Goal: Task Accomplishment & Management: Manage account settings

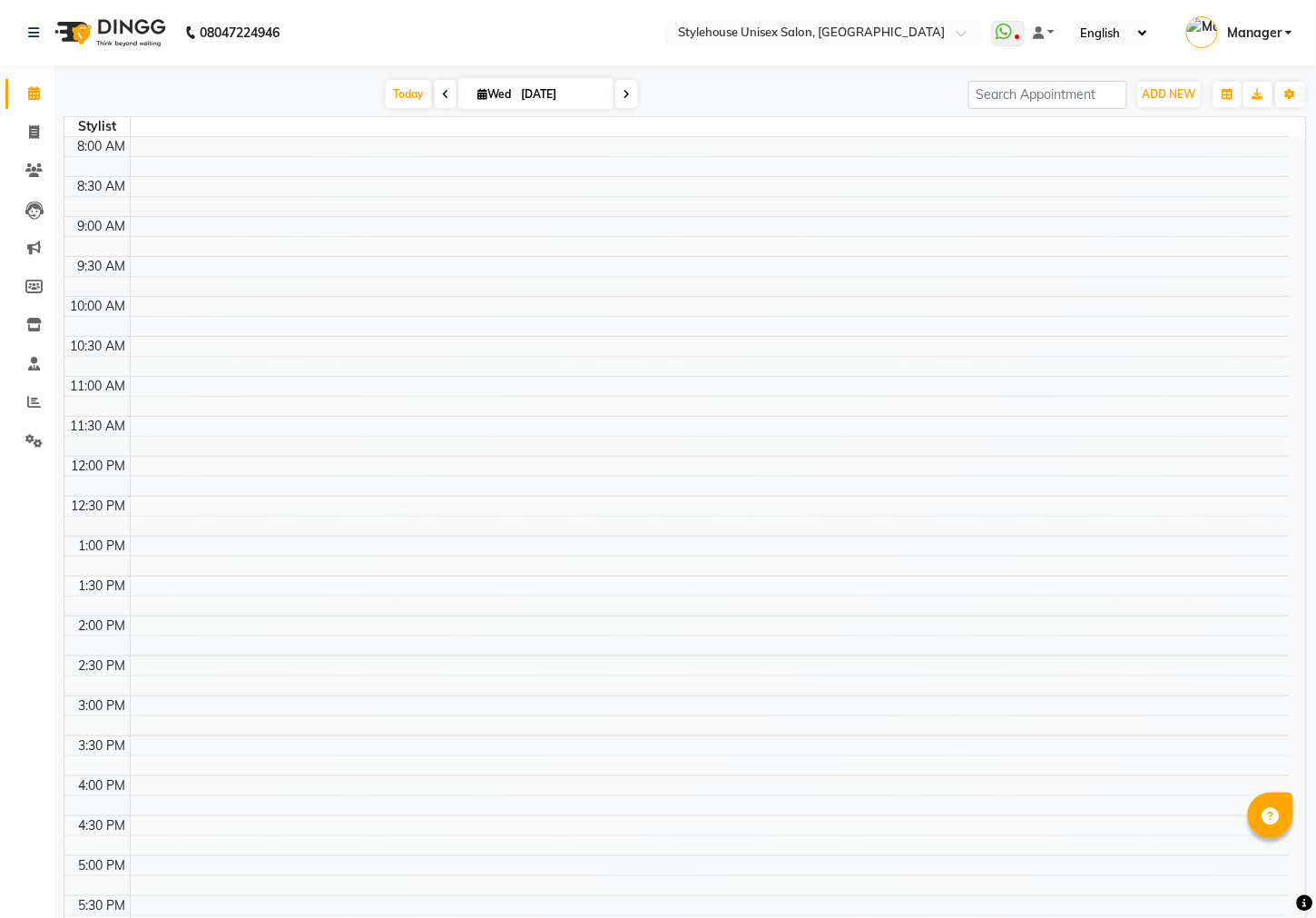
click at [1244, 38] on span "Manager" at bounding box center [1255, 33] width 54 height 19
click at [1225, 132] on link "Sign out" at bounding box center [1199, 130] width 166 height 28
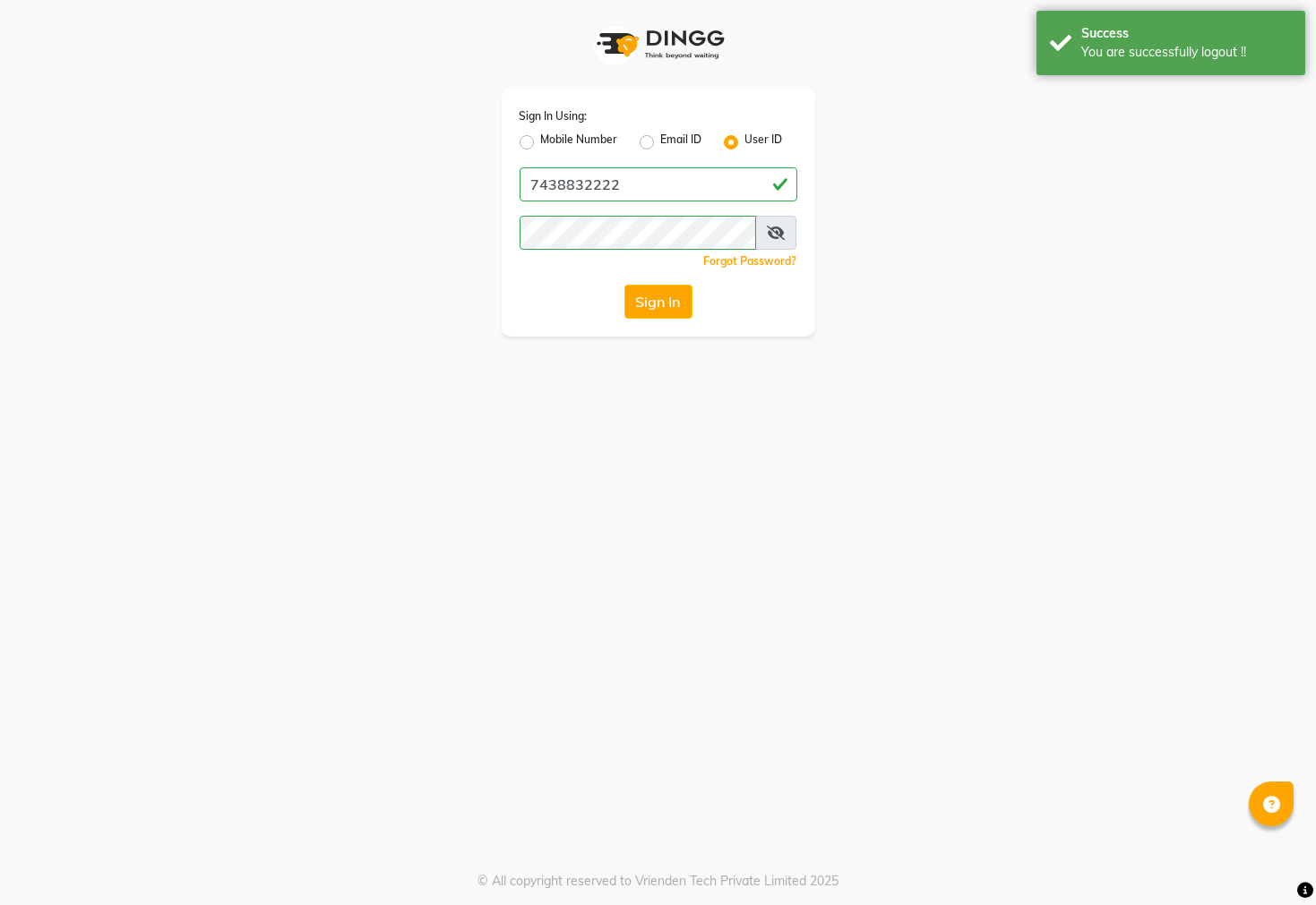
click at [541, 147] on label "Mobile Number" at bounding box center [579, 141] width 77 height 21
click at [541, 143] on input "Mobile Number" at bounding box center [547, 137] width 12 height 12
radio input "true"
radio input "false"
click at [683, 189] on input "Username" at bounding box center [688, 184] width 217 height 34
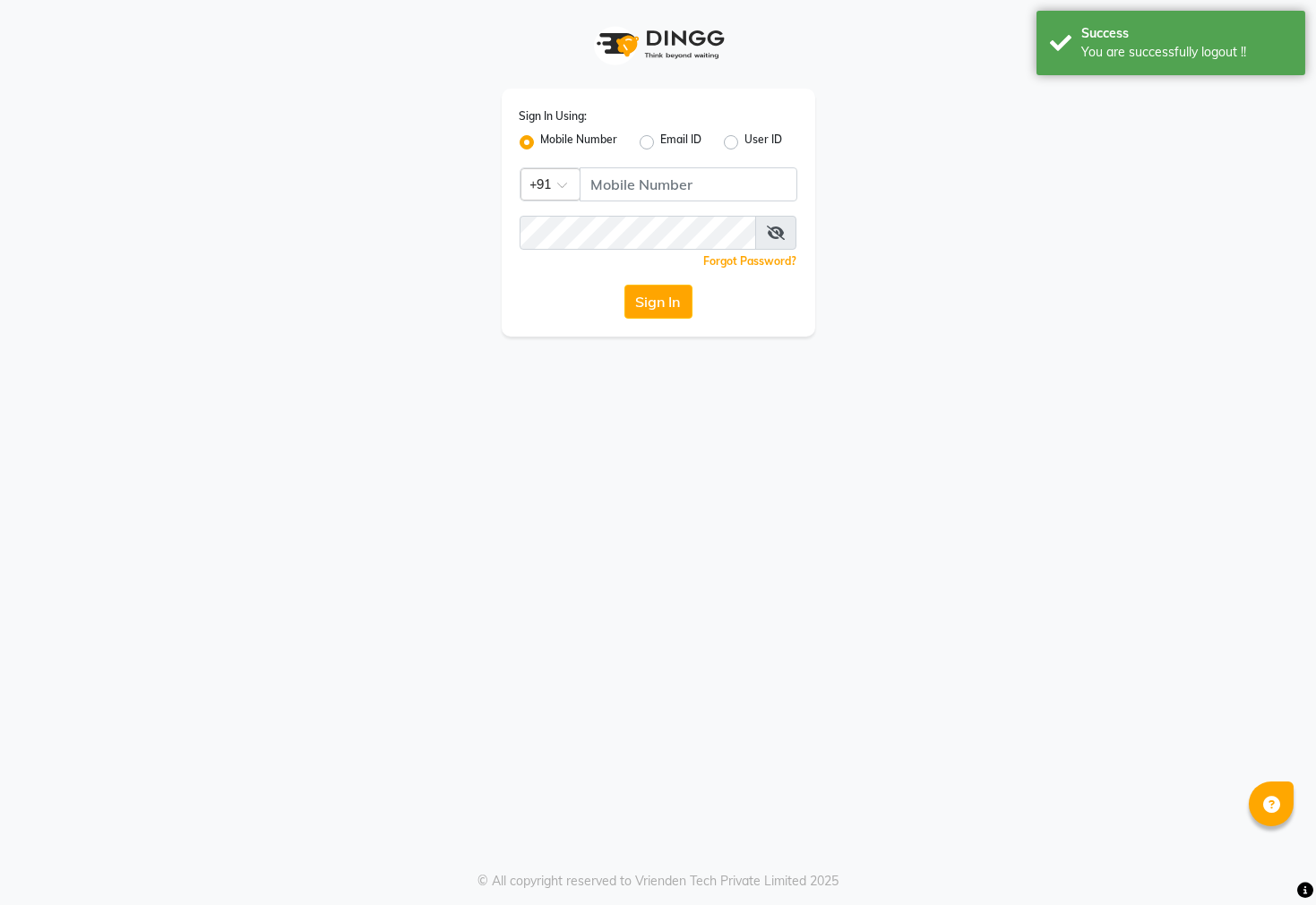
drag, startPoint x: 731, startPoint y: 146, endPoint x: 712, endPoint y: 153, distance: 20.2
click at [745, 146] on label "User ID" at bounding box center [764, 141] width 38 height 21
click at [745, 143] on input "User ID" at bounding box center [751, 137] width 12 height 12
radio input "true"
radio input "false"
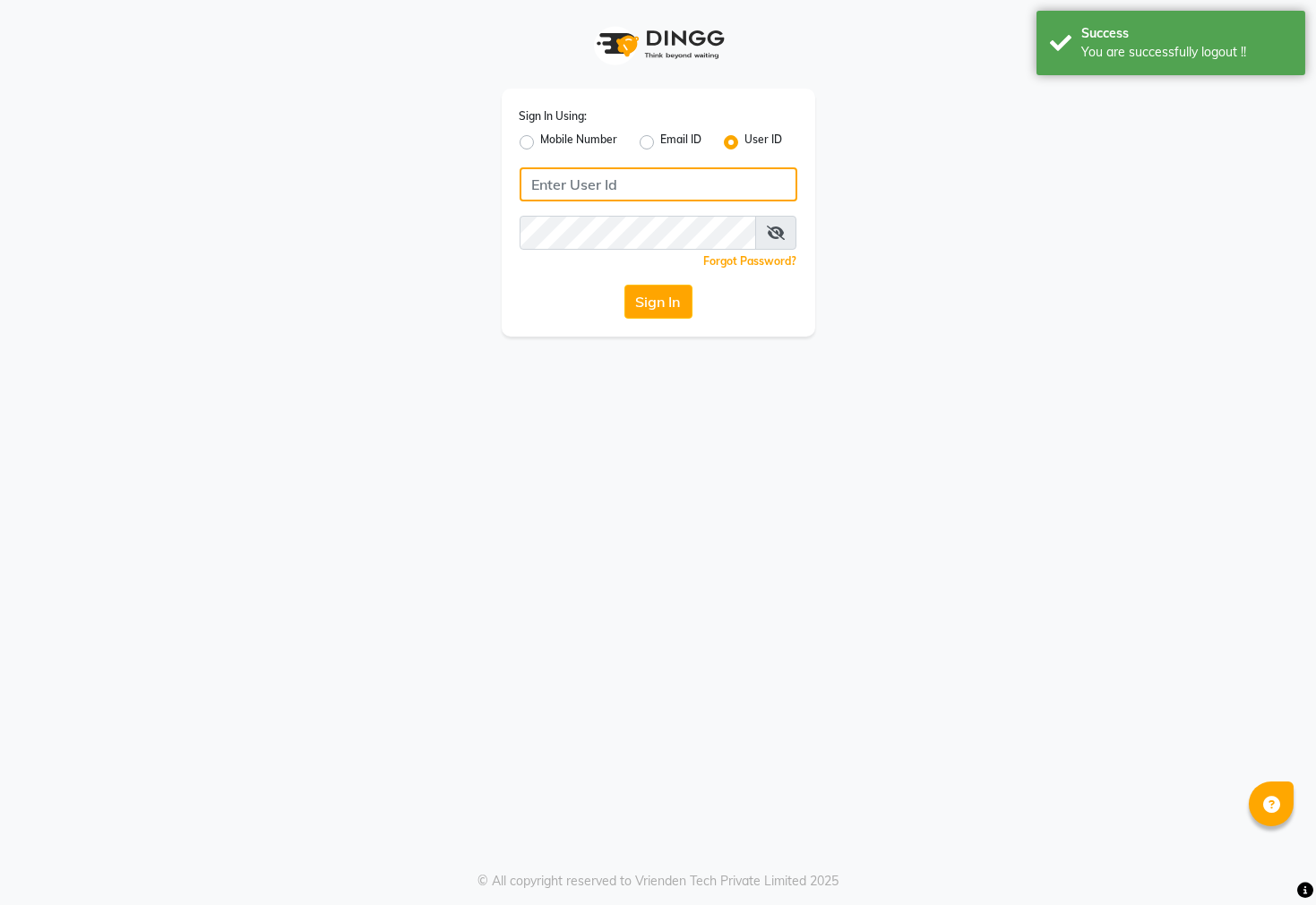
click at [613, 185] on input "Username" at bounding box center [658, 184] width 277 height 34
type input "s"
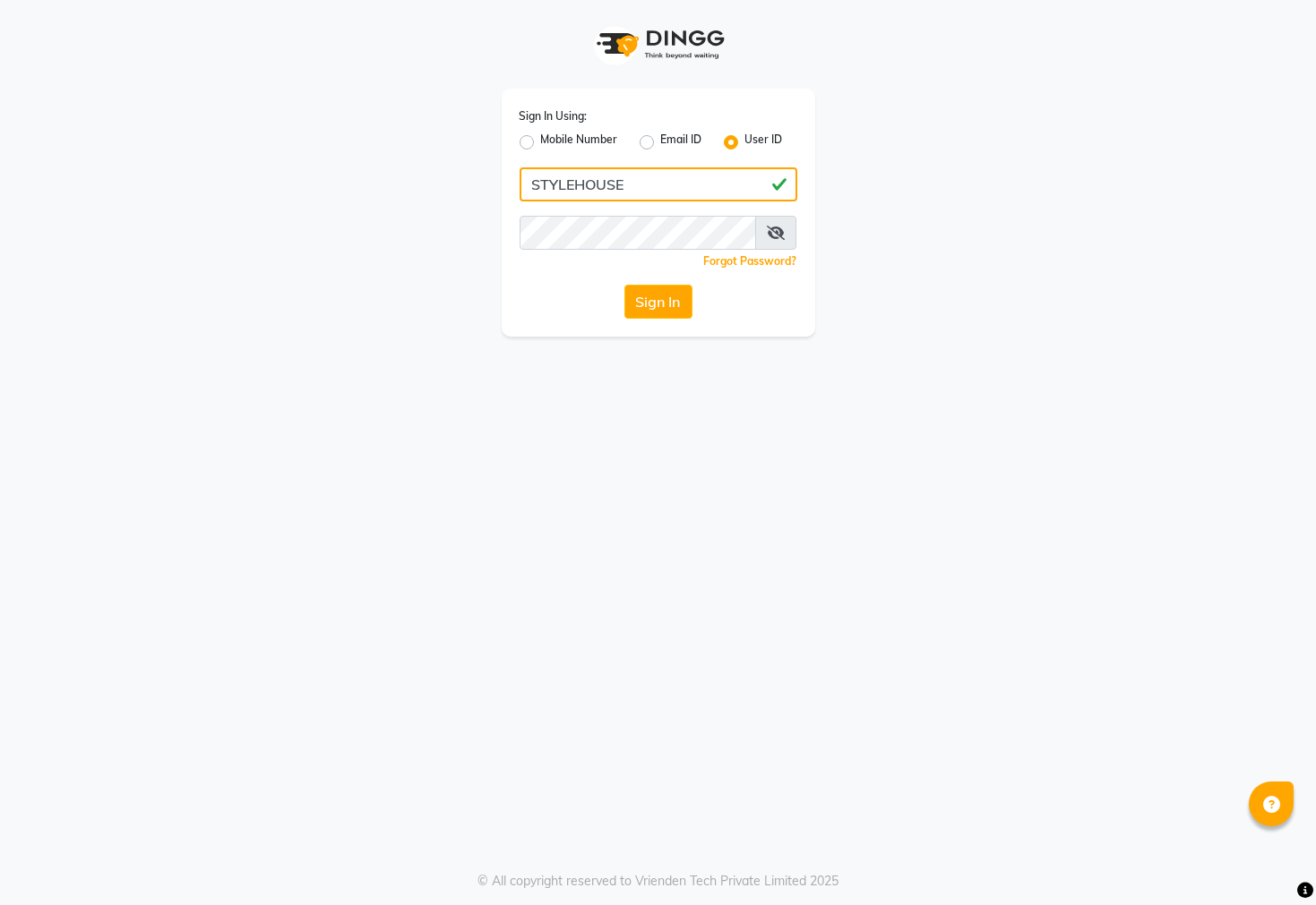
type input "STYLEHOUSE"
drag, startPoint x: 1024, startPoint y: 268, endPoint x: 1003, endPoint y: 274, distance: 21.8
click at [1024, 268] on div "Sign In Using: Mobile Number Email ID User ID STYLEHOUSE Remember me Forgot Pas…" at bounding box center [658, 168] width 1021 height 336
click at [645, 301] on button "Sign In" at bounding box center [658, 301] width 68 height 34
